Goal: Information Seeking & Learning: Learn about a topic

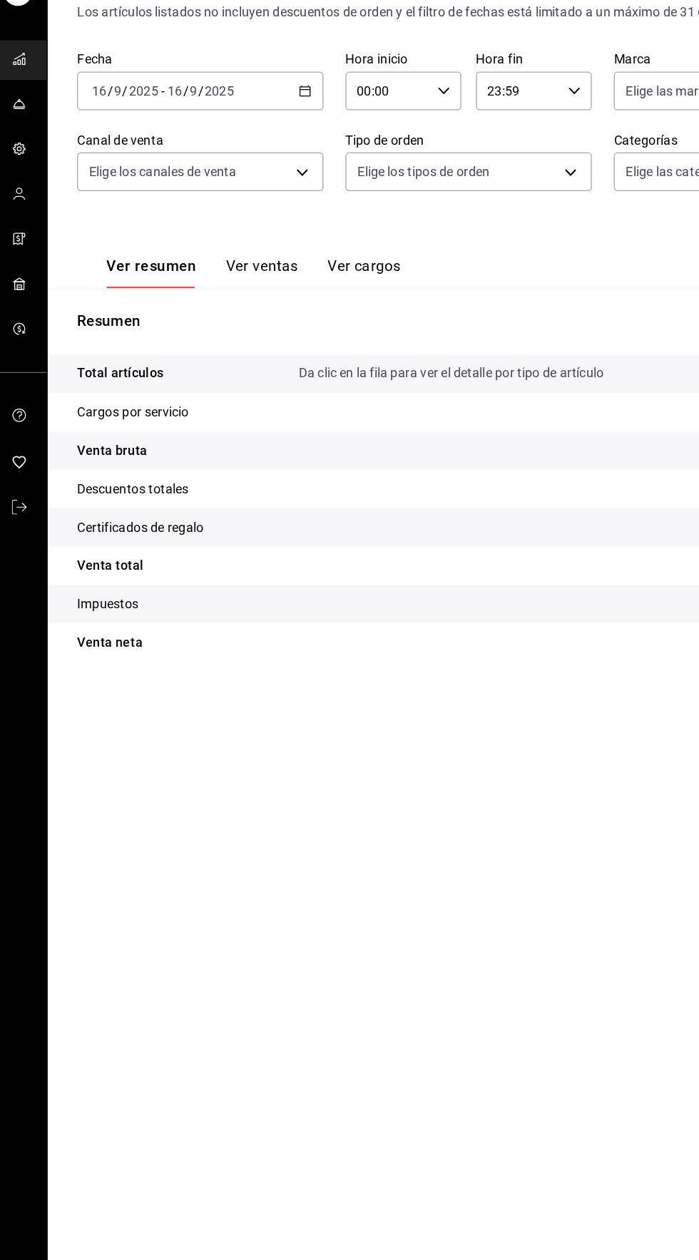
click at [88, 485] on p "Descuentos totales" at bounding box center [111, 486] width 86 height 15
click at [92, 464] on tr "Venta bruta = $3,275.00" at bounding box center [372, 457] width 653 height 30
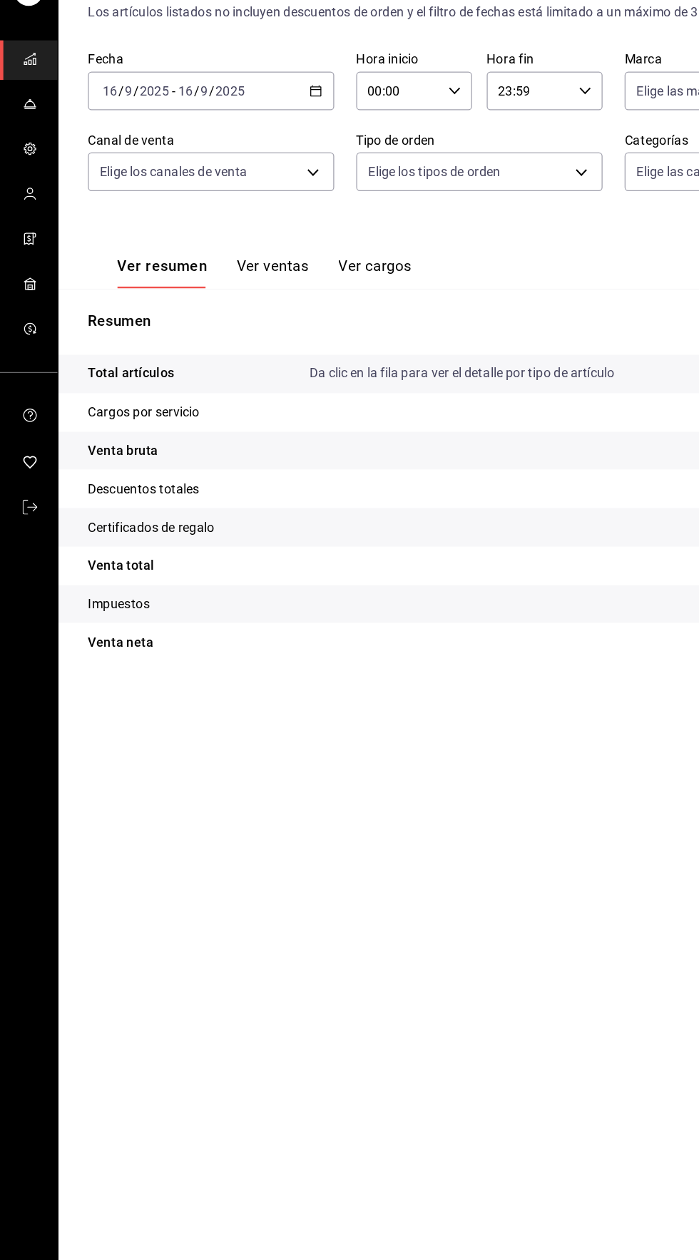
click at [23, 150] on icon "mailbox folders" at bounding box center [23, 151] width 8 height 4
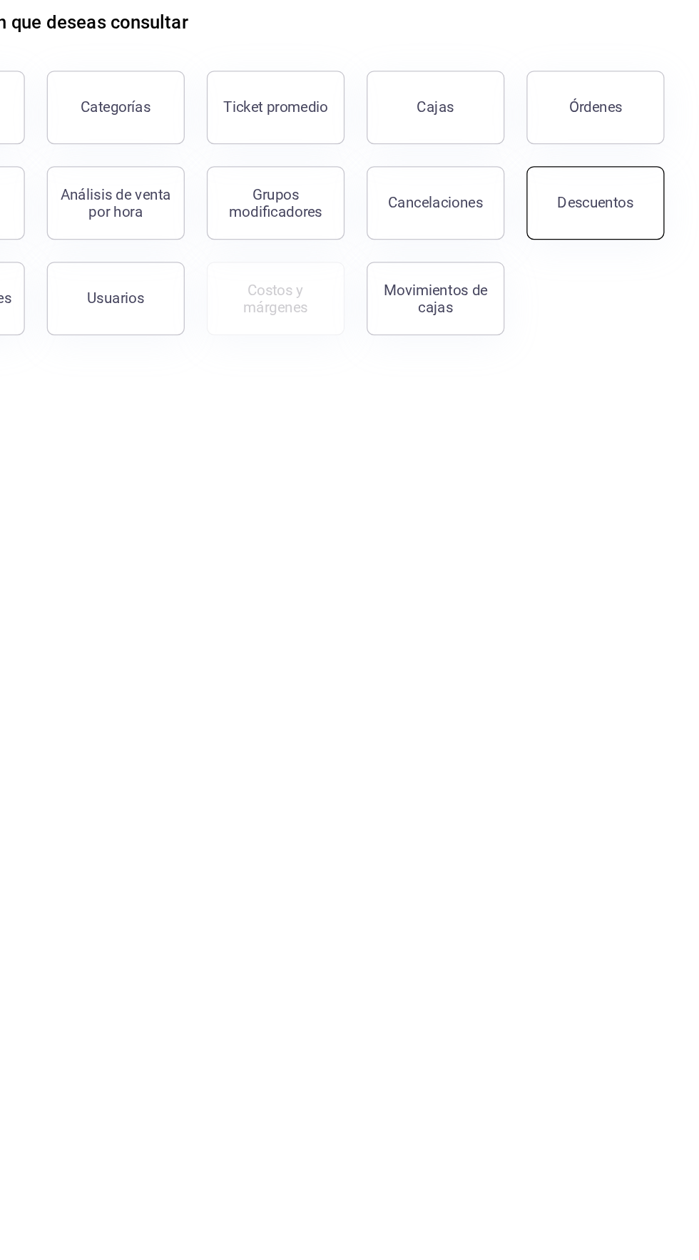
click at [622, 266] on div "Descuentos" at bounding box center [618, 264] width 59 height 14
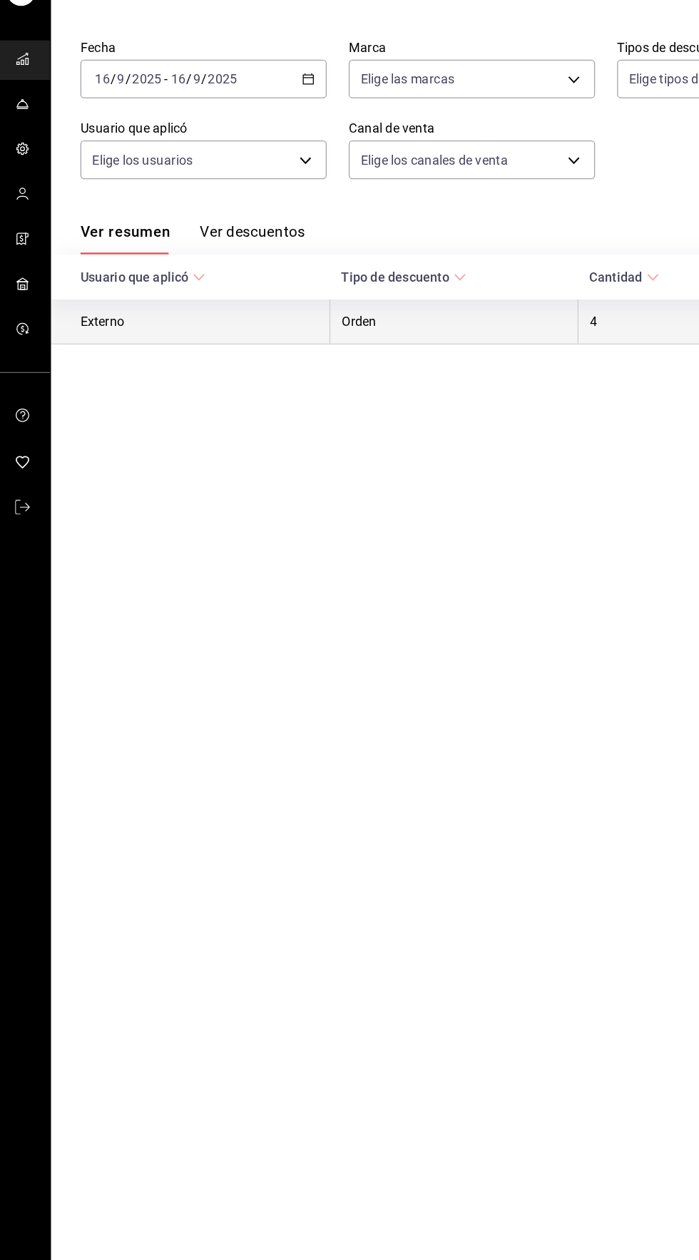
click at [109, 364] on th "Externo" at bounding box center [154, 356] width 217 height 35
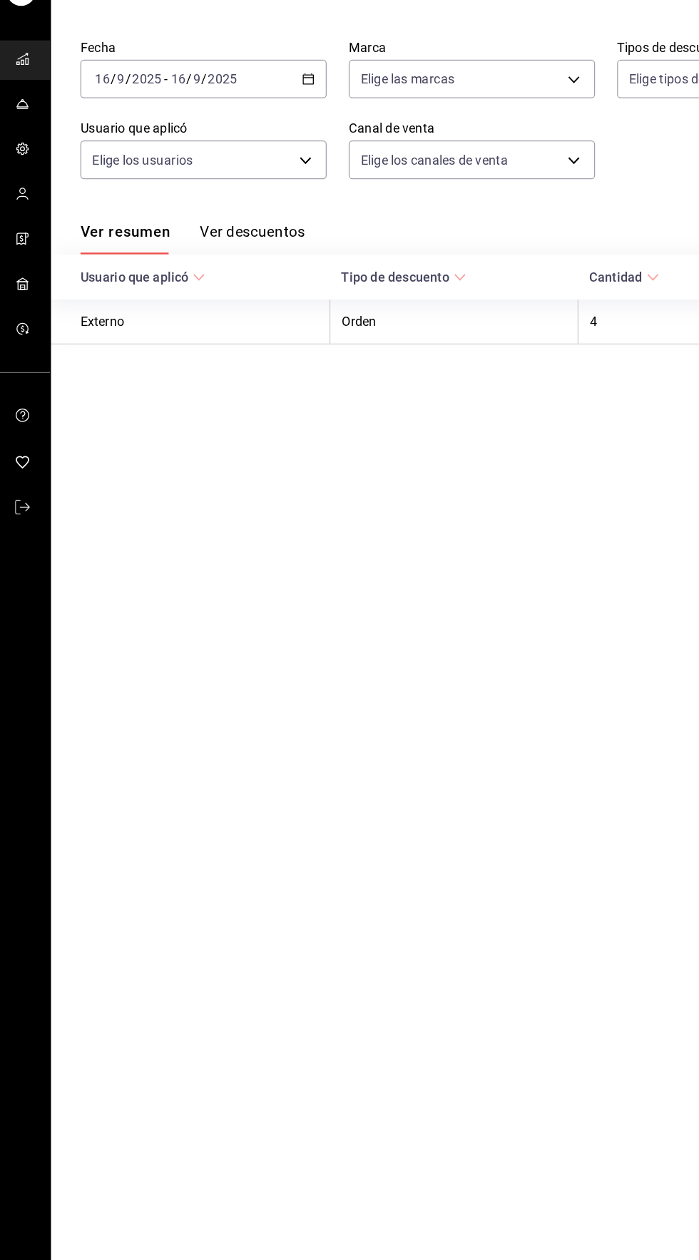
click at [187, 286] on button "Ver descuentos" at bounding box center [201, 292] width 81 height 24
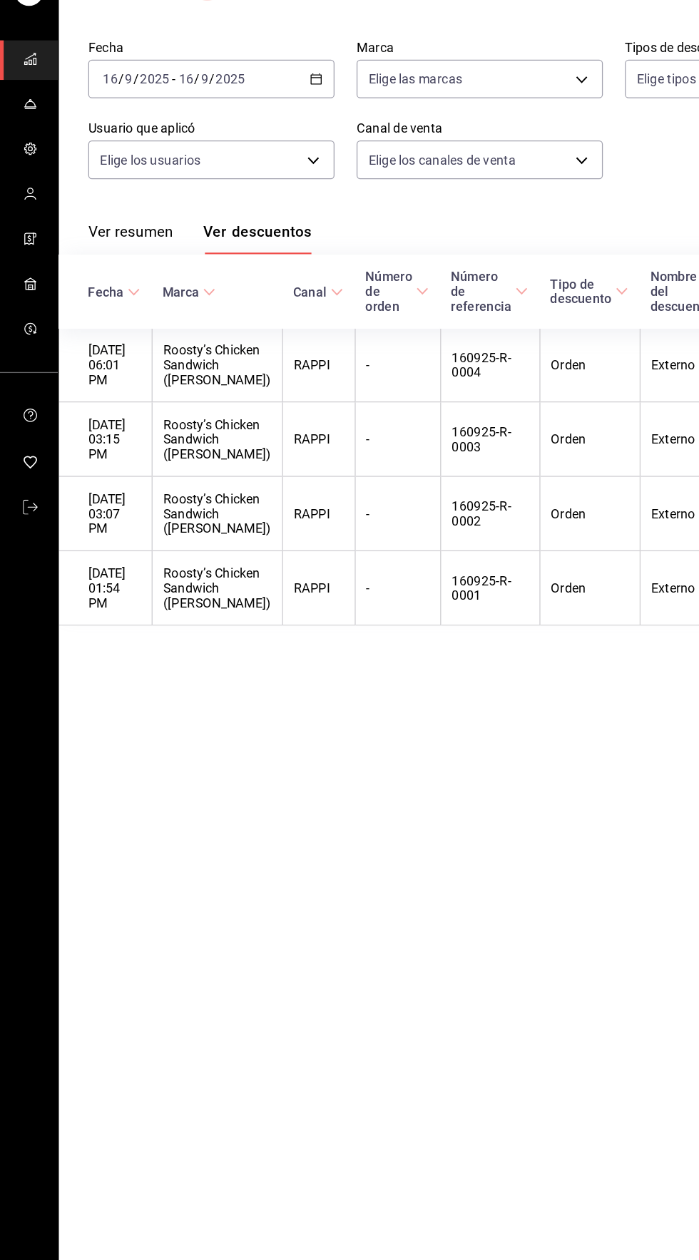
click at [176, 169] on input "2025" at bounding box center [179, 168] width 24 height 11
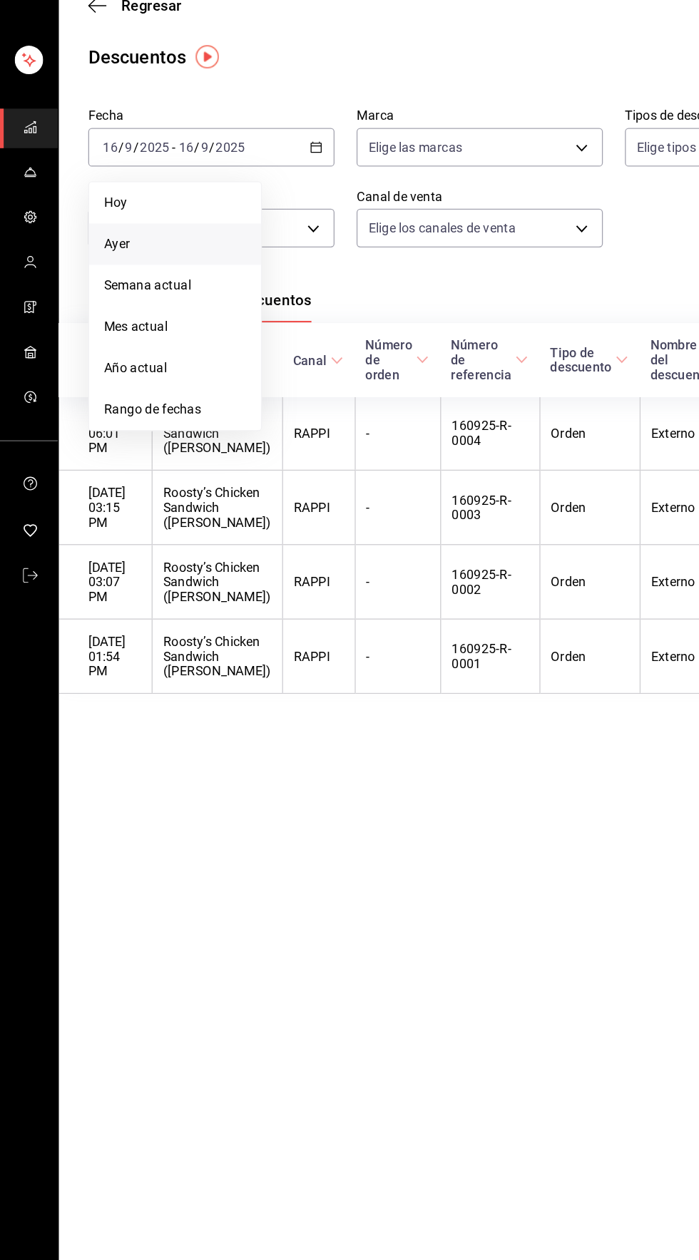
click at [78, 244] on li "Ayer" at bounding box center [135, 243] width 133 height 32
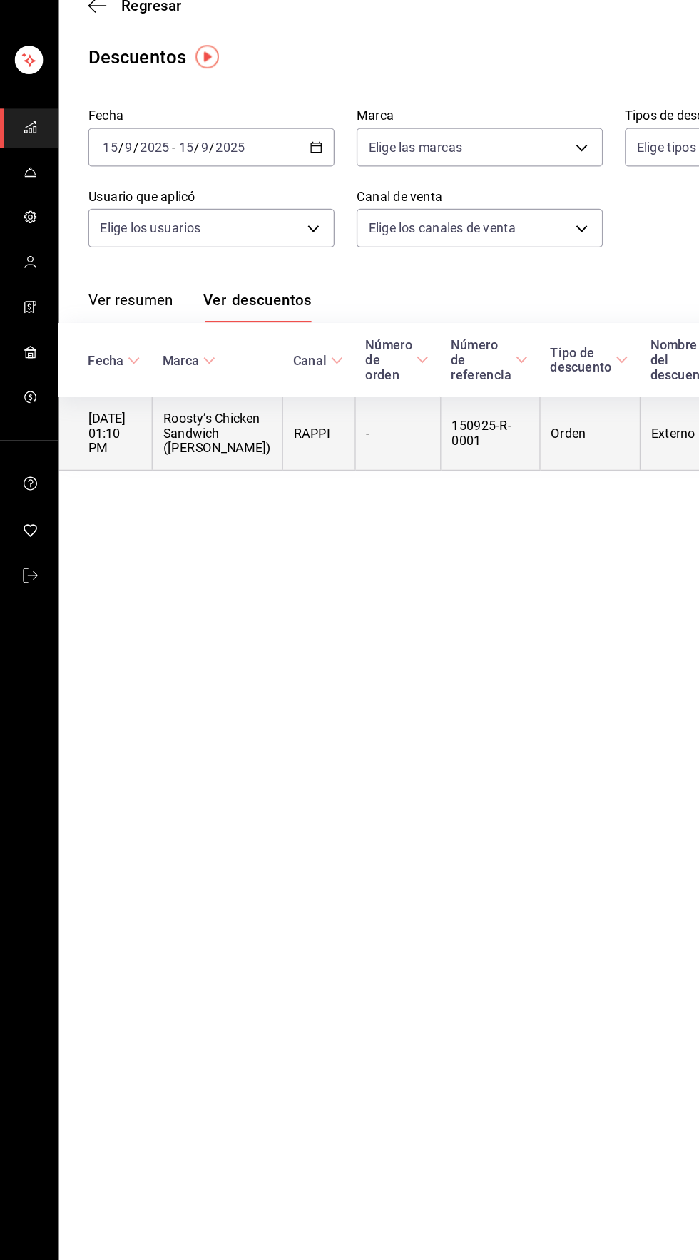
click at [85, 402] on th "[DATE] 01:10 PM" at bounding box center [82, 390] width 72 height 58
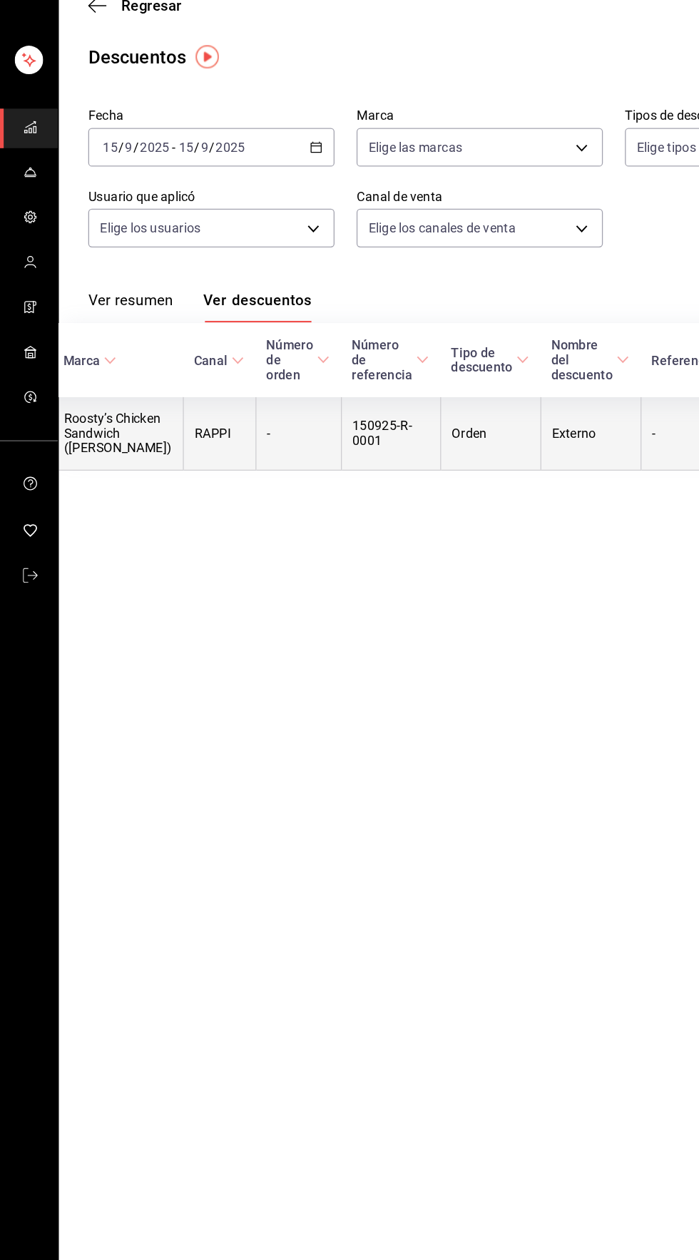
scroll to position [0, 118]
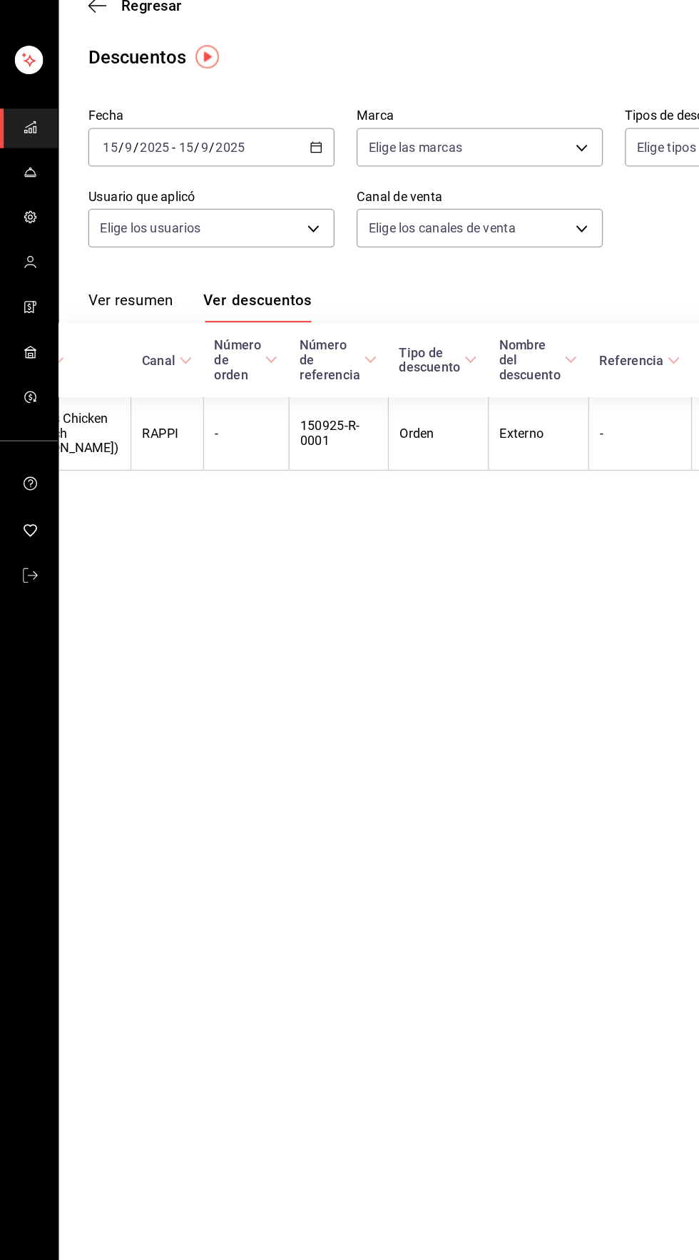
click at [240, 172] on icon "button" at bounding box center [245, 168] width 10 height 10
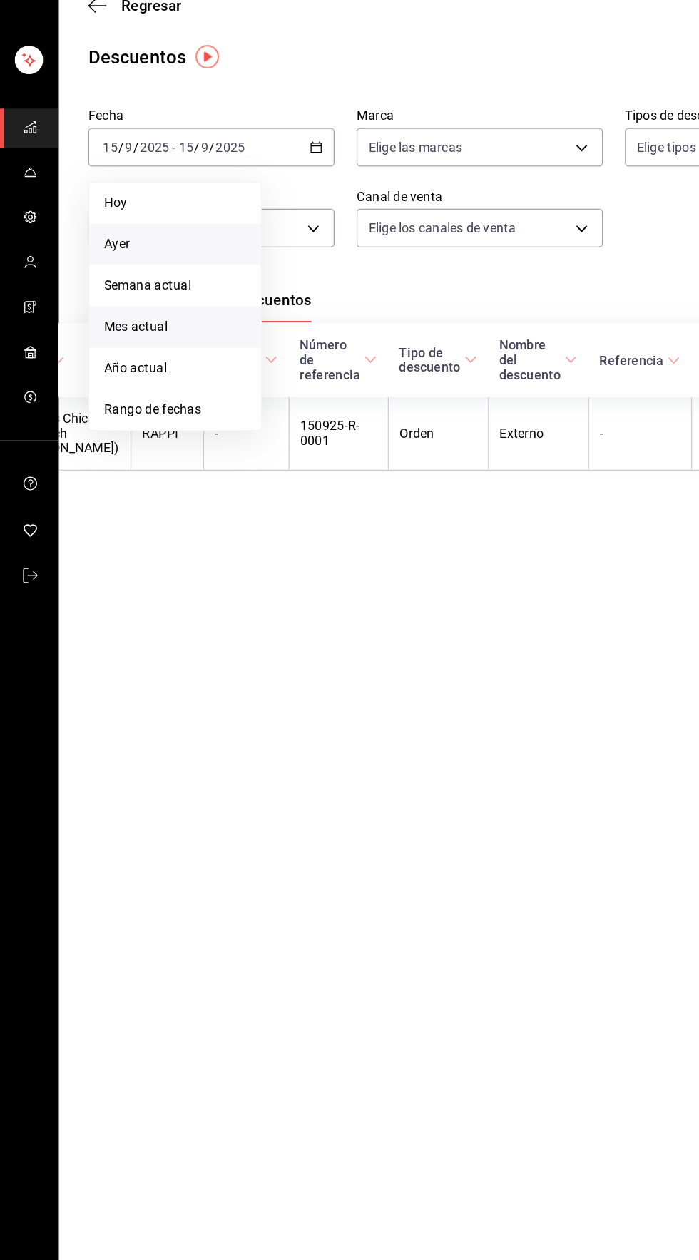
click at [79, 305] on li "Mes actual" at bounding box center [135, 308] width 133 height 32
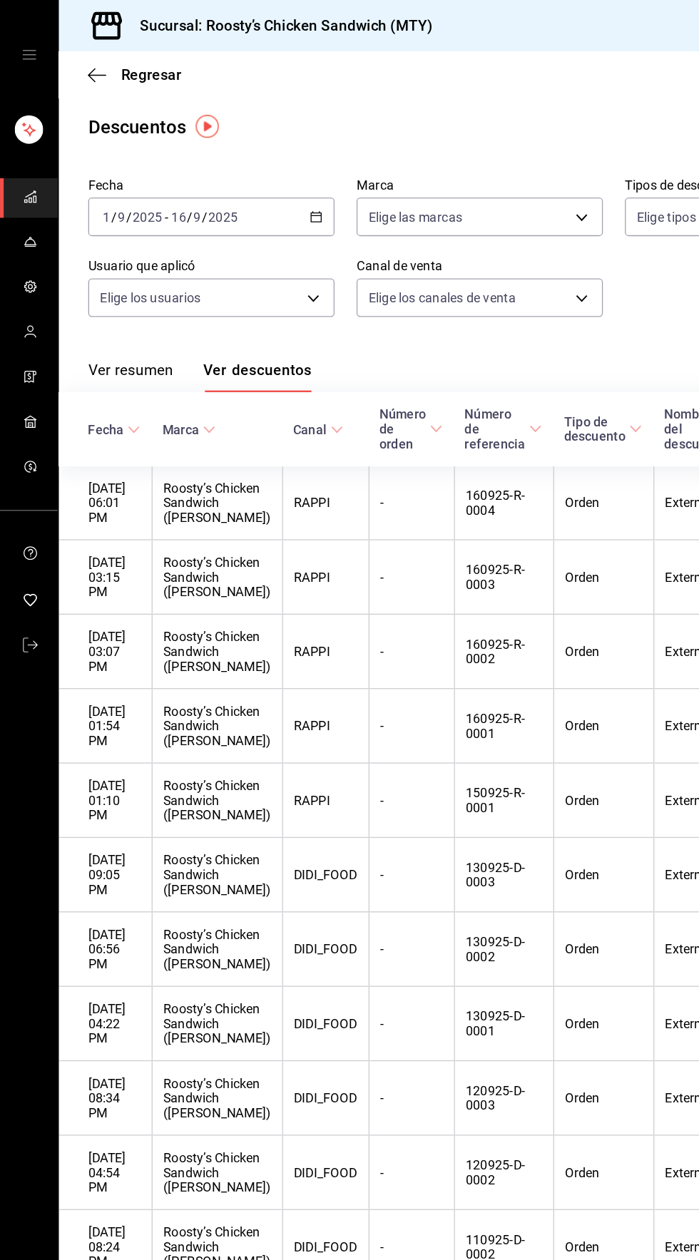
click at [53, 55] on div "Regresar" at bounding box center [372, 58] width 653 height 36
click at [88, 54] on span "Regresar" at bounding box center [104, 58] width 73 height 14
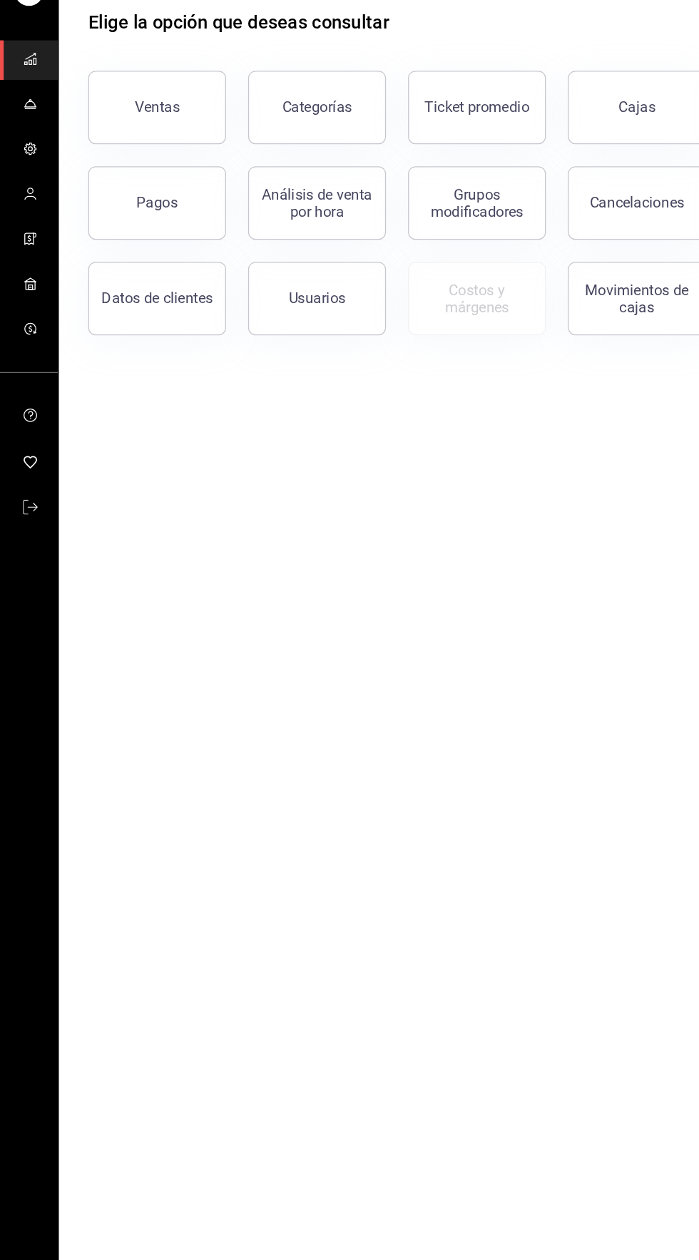
click at [19, 155] on icon "mailbox folders" at bounding box center [23, 152] width 11 height 11
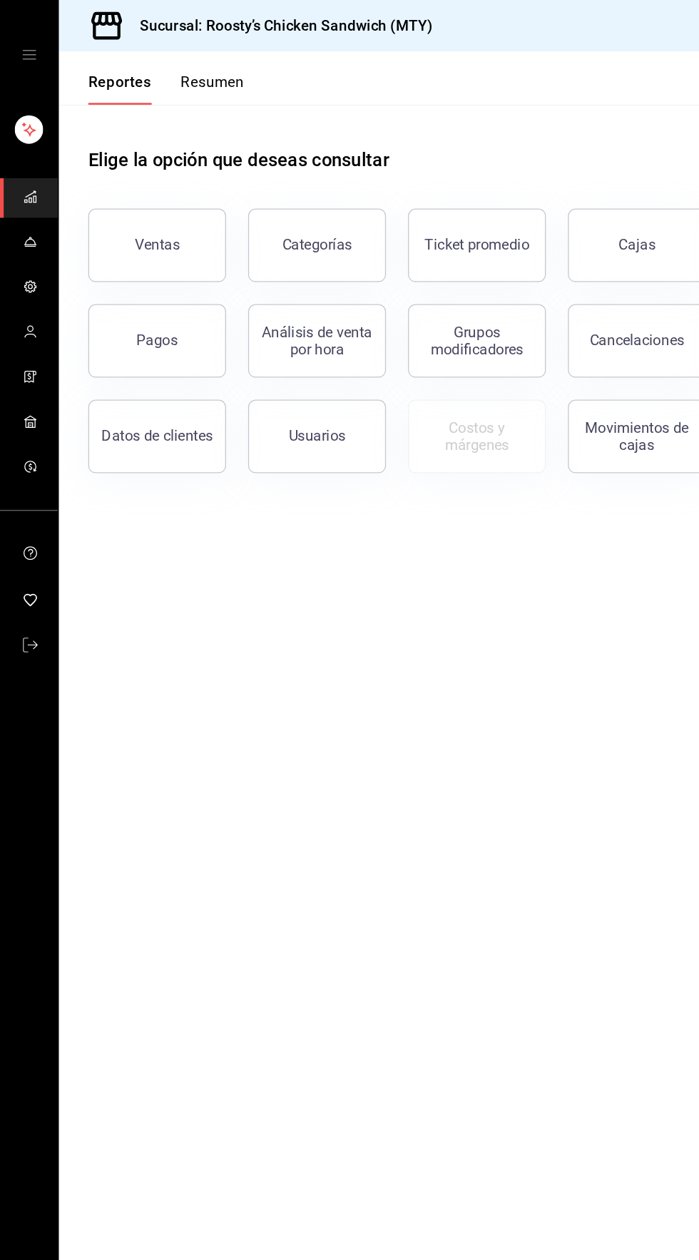
click at [23, 101] on rect "mailbox folders" at bounding box center [22, 101] width 22 height 22
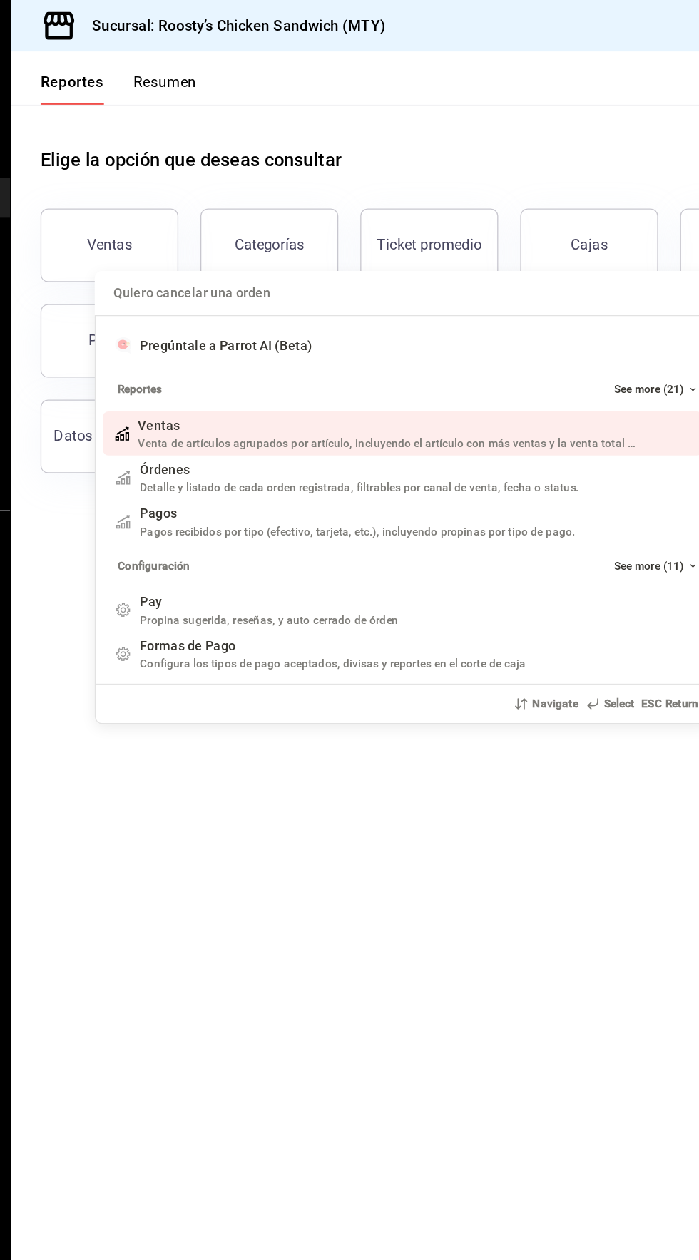
click at [78, 27] on div "Quiero cancelar una orden Pregúntale a Parrot AI (Beta) Reportes See more (21) …" at bounding box center [349, 630] width 699 height 1260
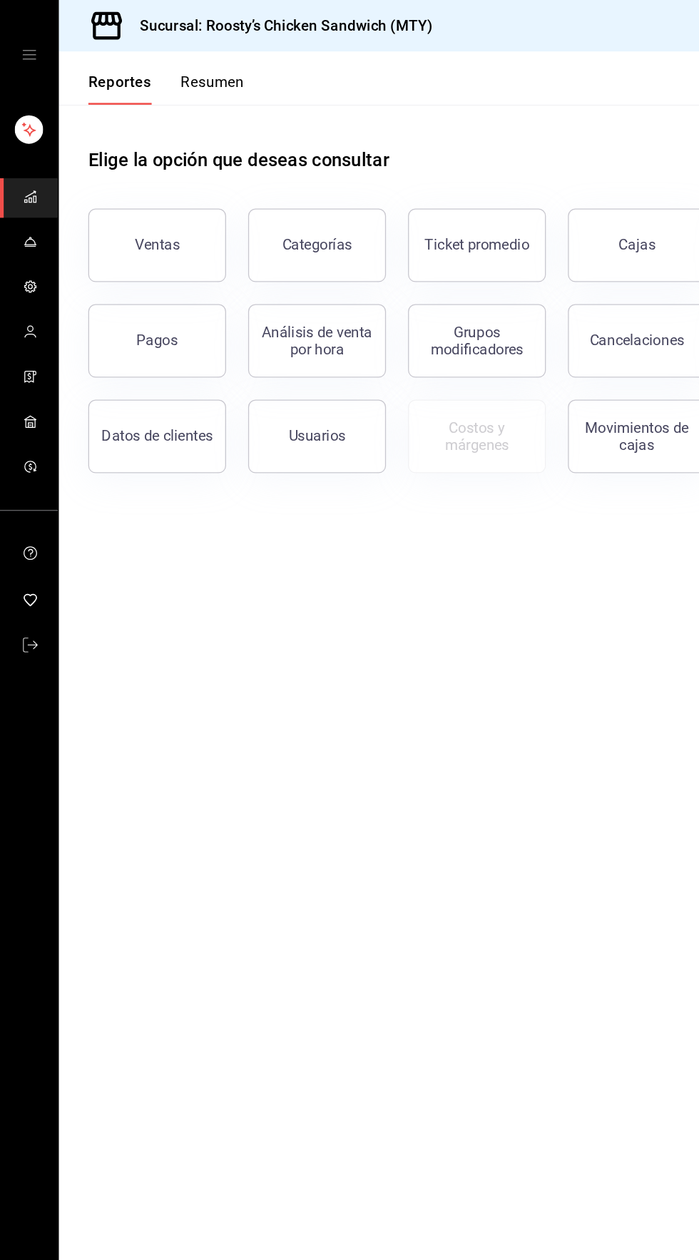
click at [9, 145] on link "mailbox folders" at bounding box center [22, 153] width 45 height 31
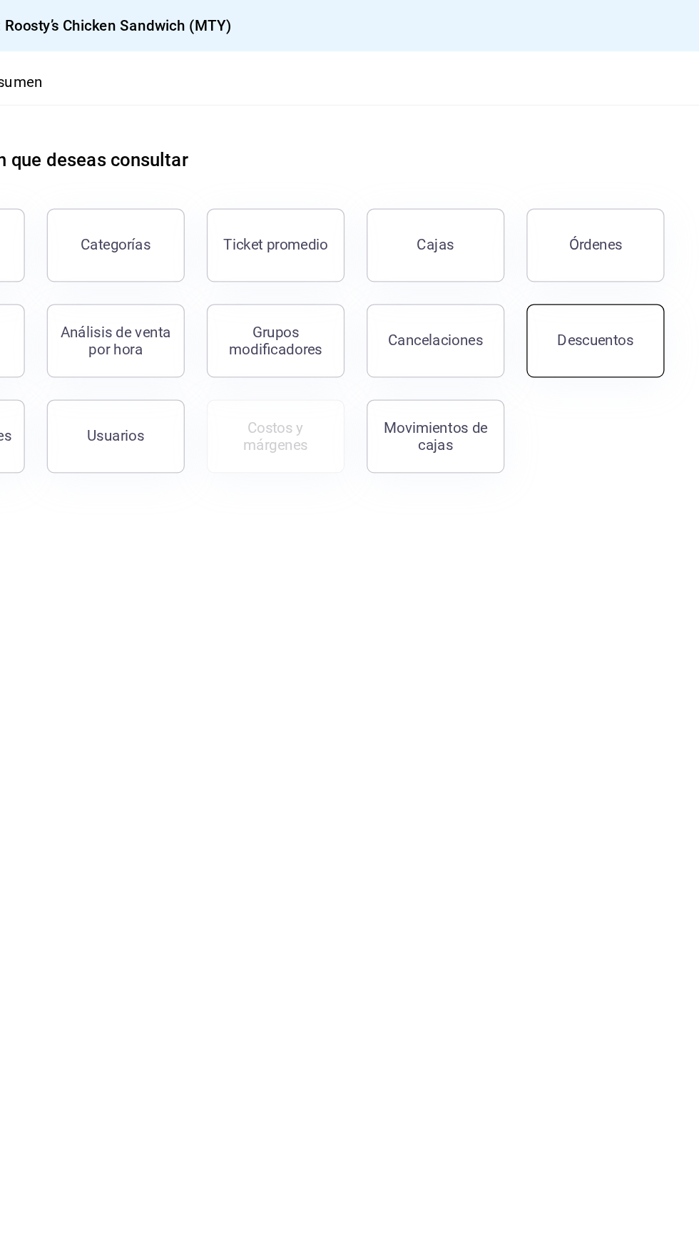
click at [610, 276] on button "Descuentos" at bounding box center [618, 264] width 107 height 57
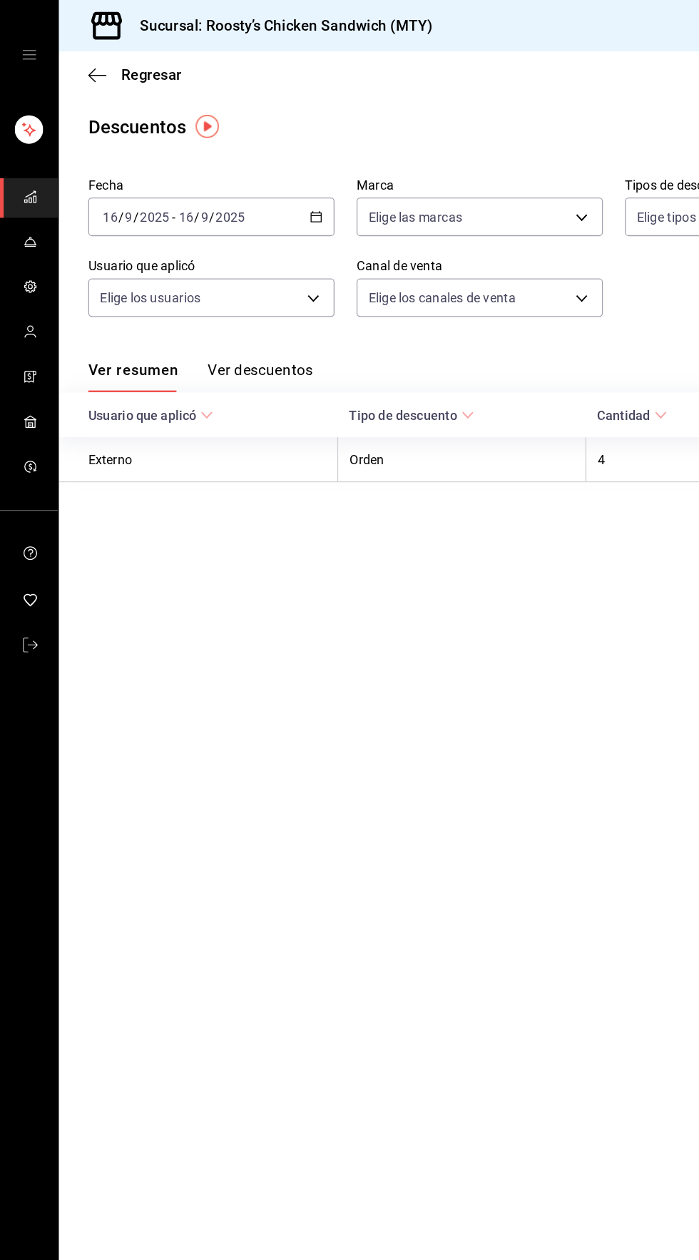
click at [220, 163] on div "[DATE] [DATE] - [DATE] [DATE]" at bounding box center [163, 168] width 191 height 30
click at [245, 168] on icon "button" at bounding box center [245, 168] width 10 height 10
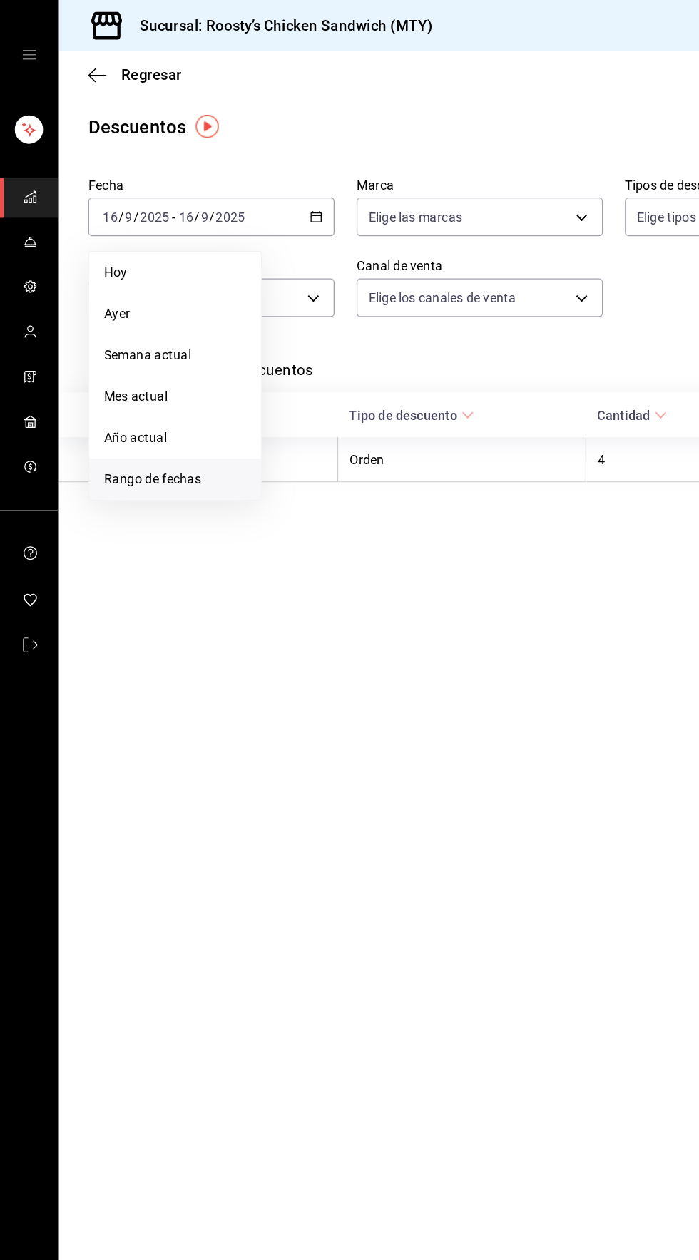
click at [86, 369] on span "Rango de fechas" at bounding box center [136, 371] width 111 height 15
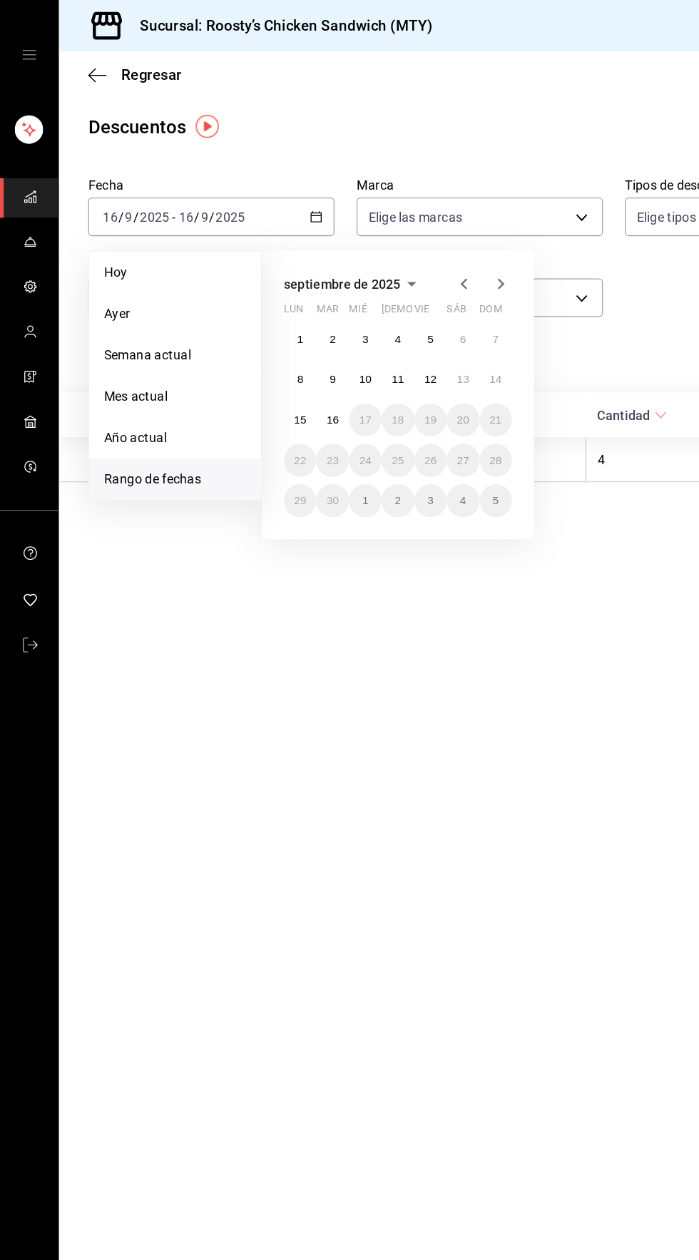
click at [359, 220] on icon "button" at bounding box center [360, 220] width 17 height 17
click at [356, 220] on icon "button" at bounding box center [360, 220] width 17 height 17
click at [257, 262] on abbr "1" at bounding box center [258, 263] width 5 height 10
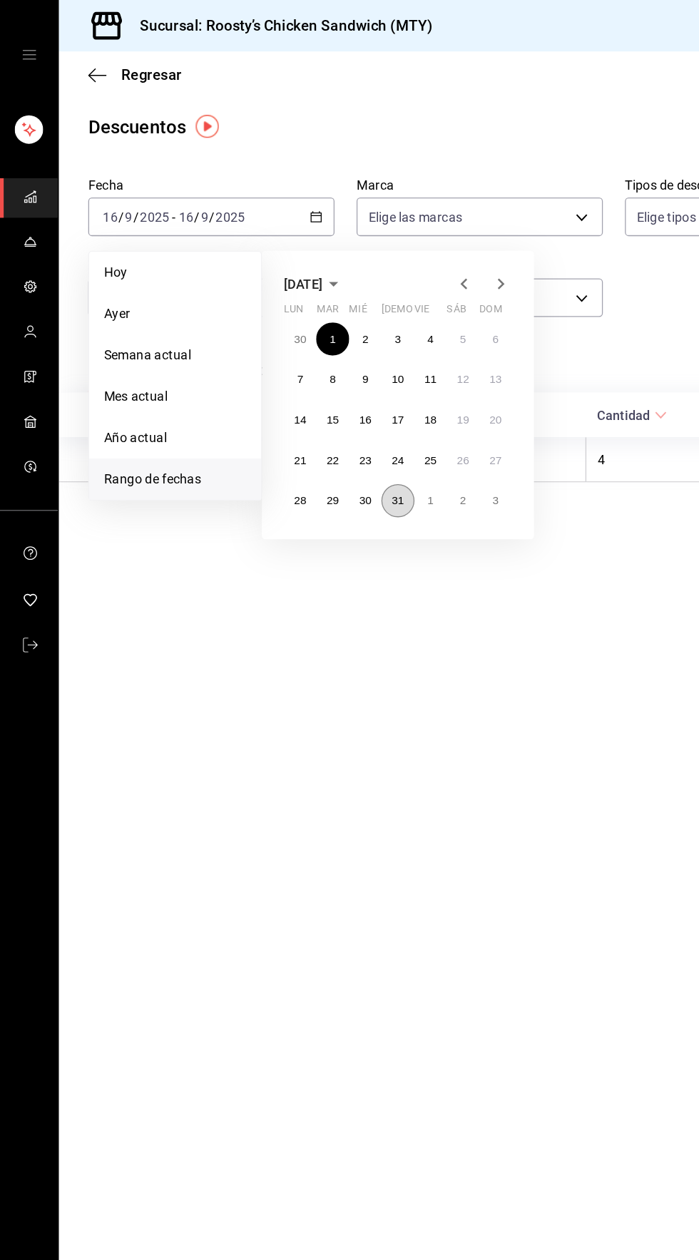
click at [310, 385] on abbr "31" at bounding box center [308, 389] width 9 height 10
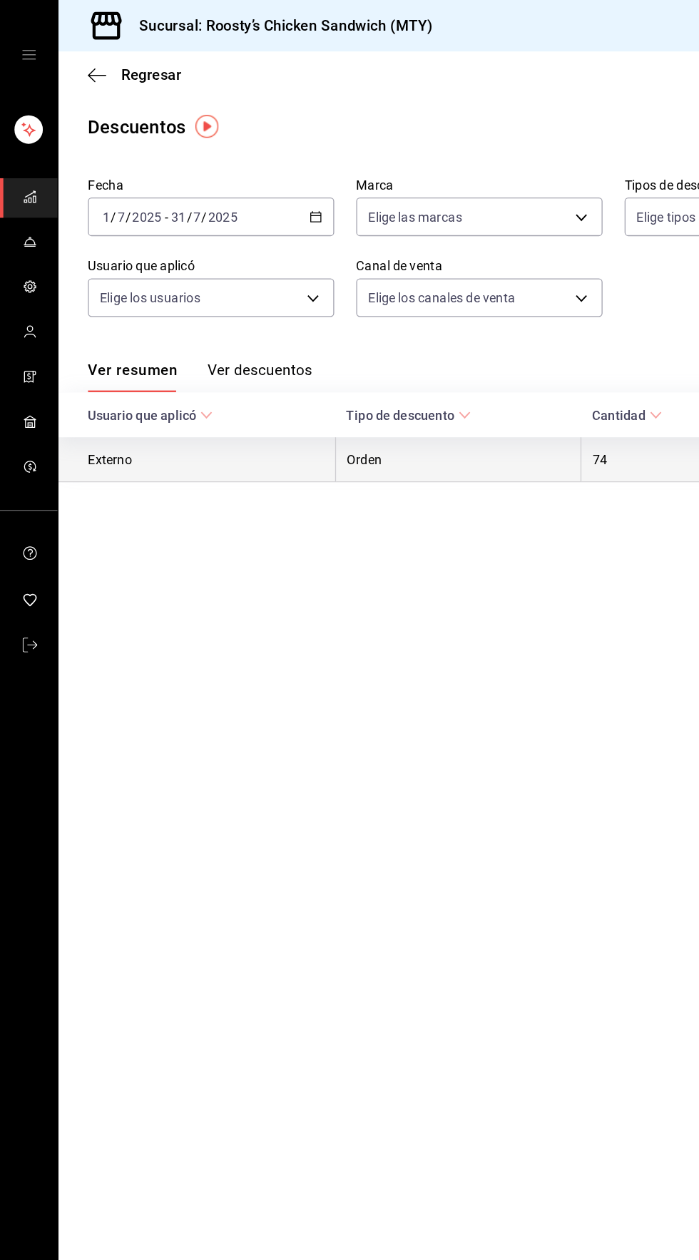
click at [113, 371] on th "Externo" at bounding box center [153, 356] width 215 height 35
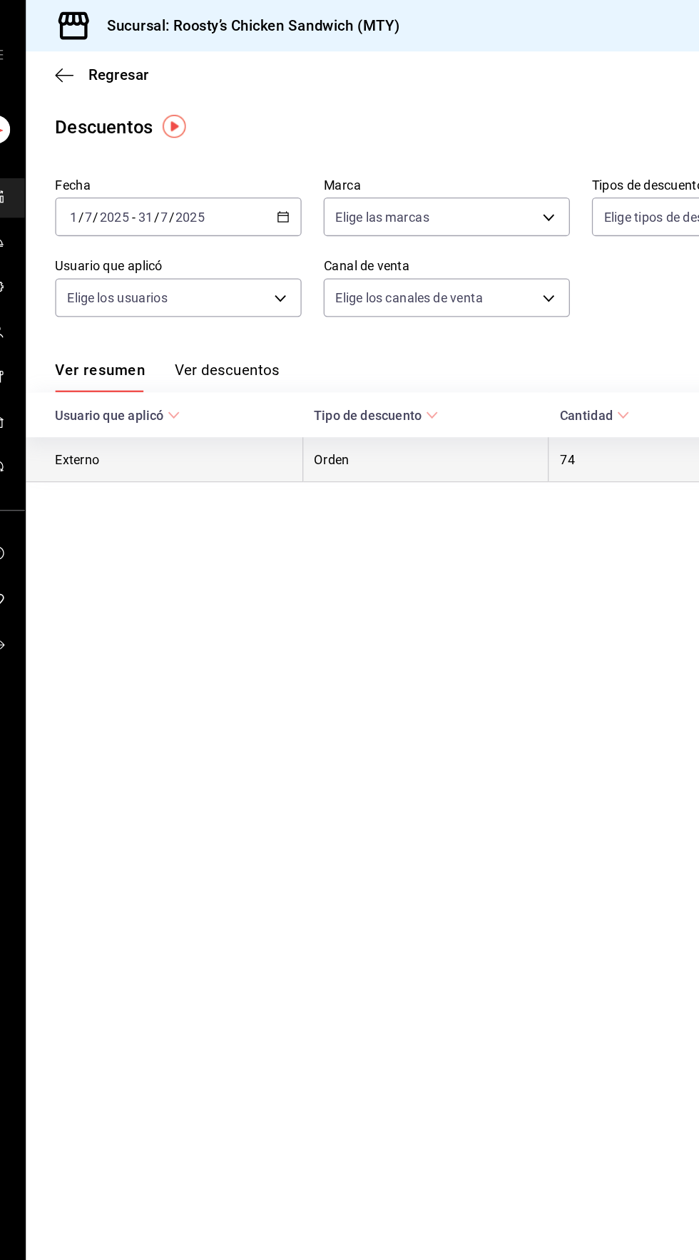
click at [85, 352] on th "Externo" at bounding box center [153, 356] width 215 height 35
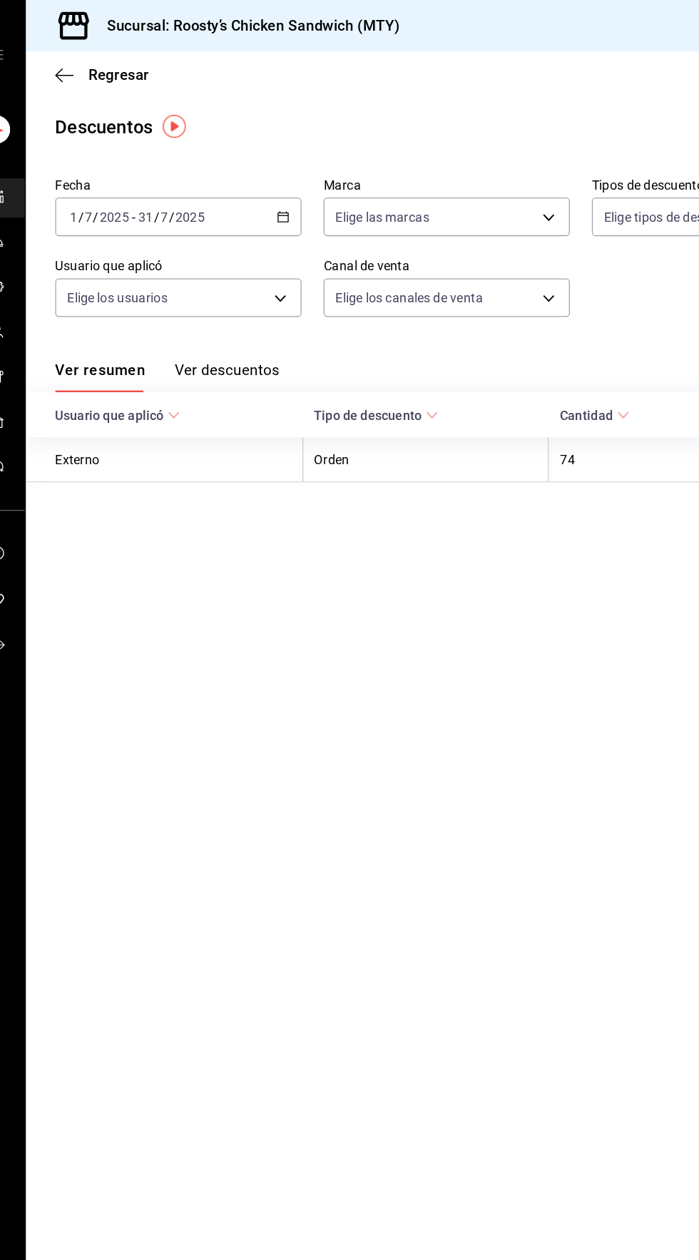
click at [197, 284] on button "Ver descuentos" at bounding box center [201, 292] width 81 height 24
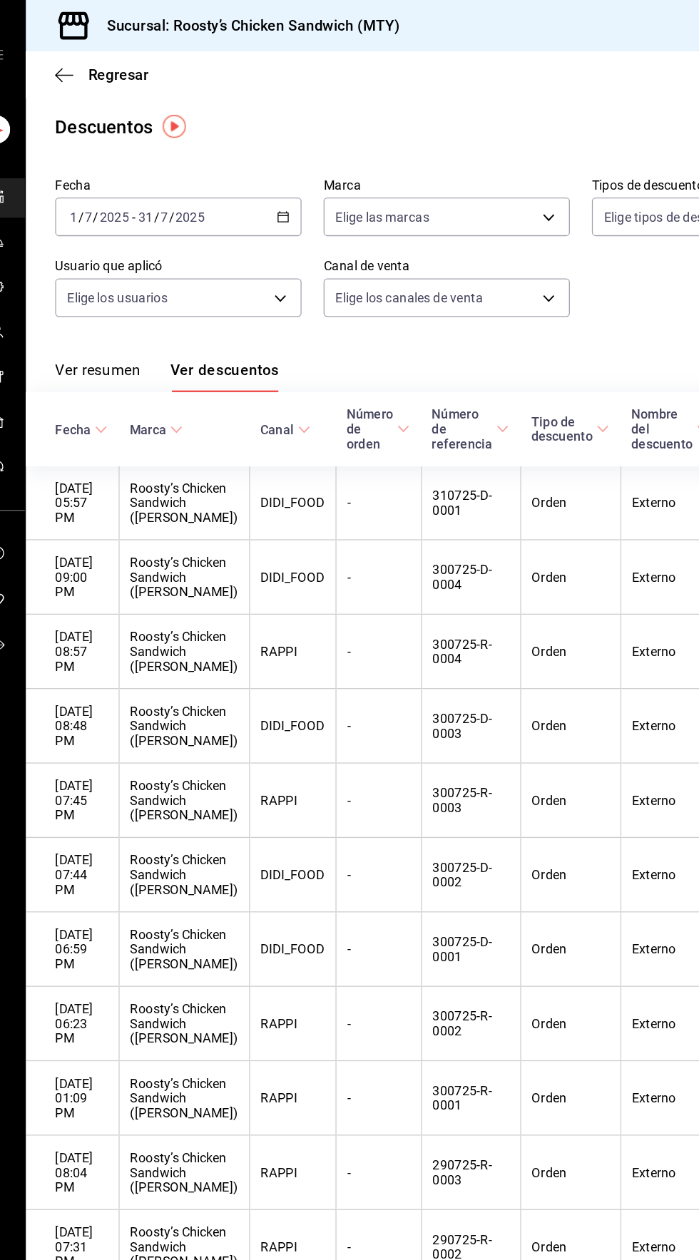
click at [81, 284] on button "Ver resumen" at bounding box center [101, 292] width 66 height 24
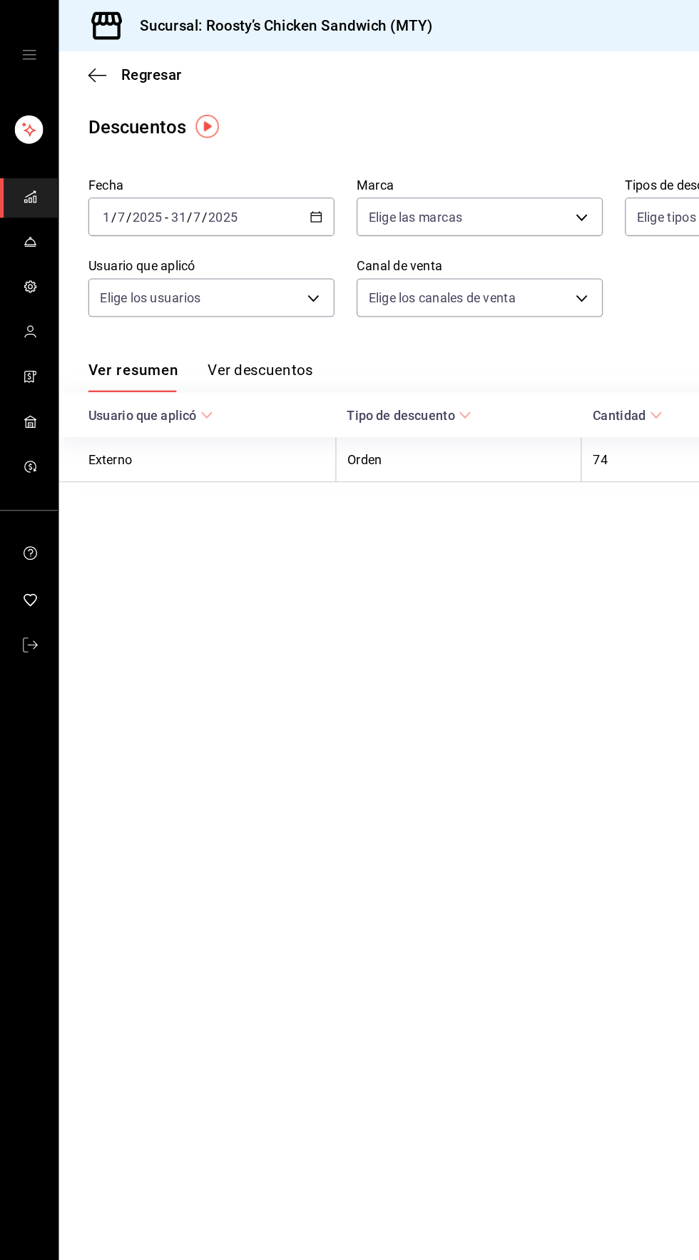
click at [232, 180] on div "[DATE] [DATE] - [DATE] [DATE]" at bounding box center [163, 168] width 191 height 30
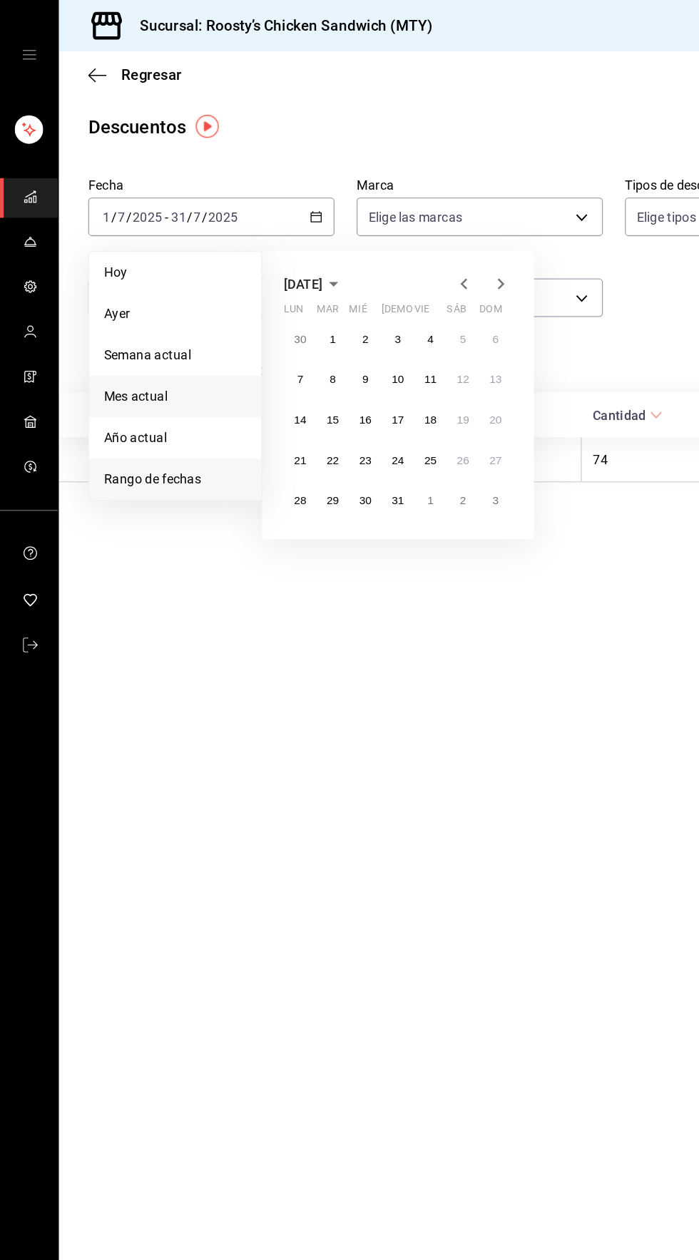
click at [83, 306] on span "Mes actual" at bounding box center [136, 307] width 111 height 15
